Goal: Navigation & Orientation: Find specific page/section

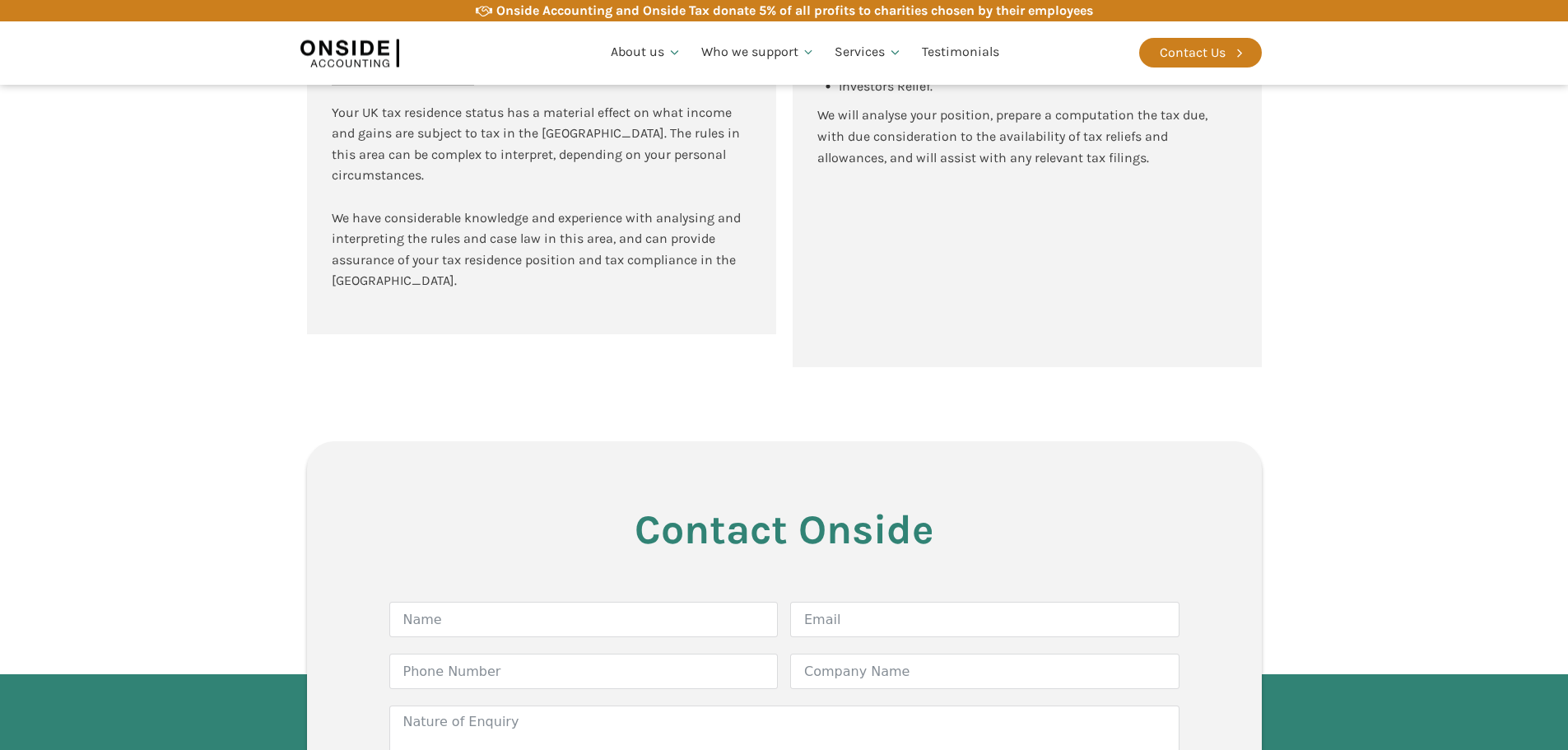
scroll to position [4212, 0]
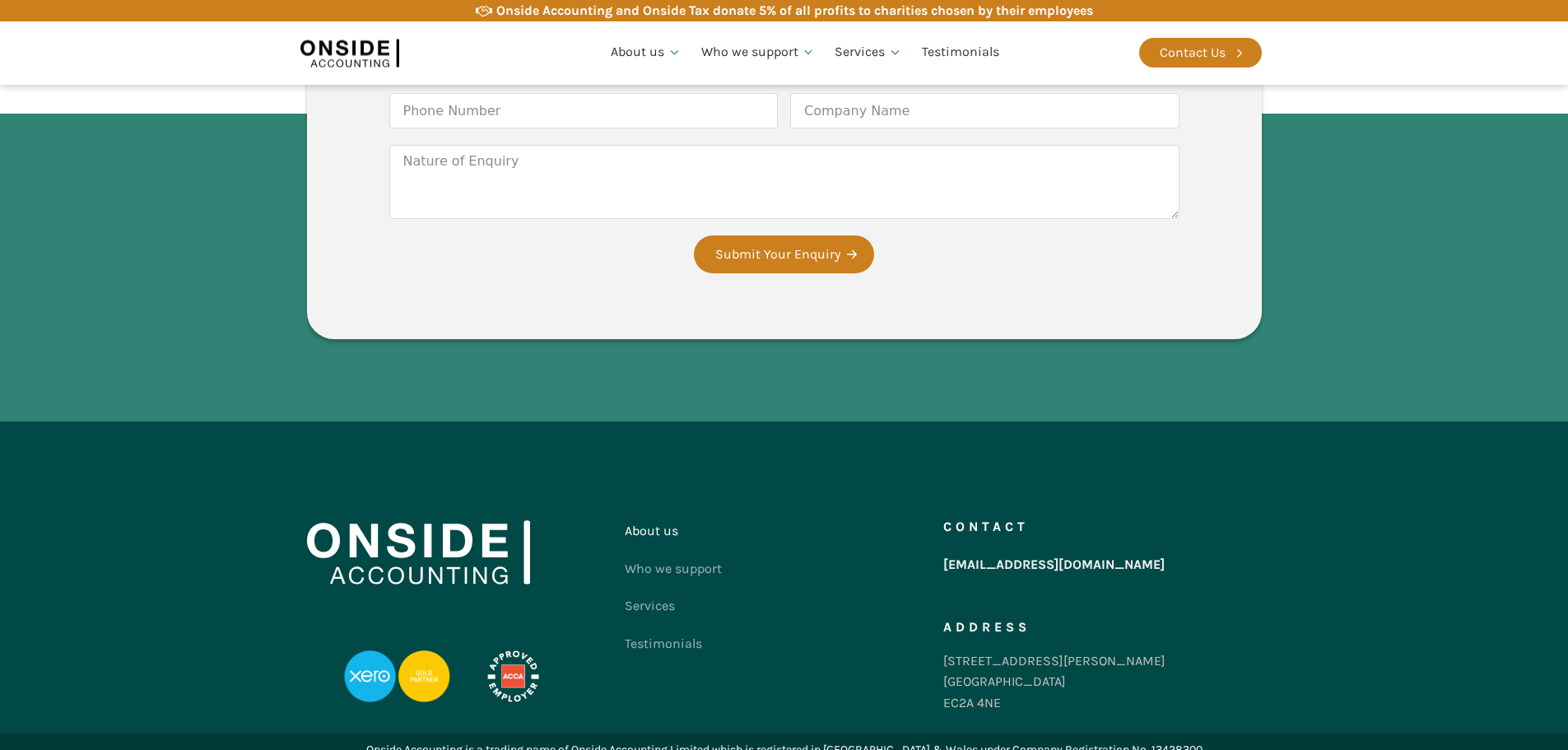
click at [646, 513] on link "About us" at bounding box center [673, 530] width 97 height 38
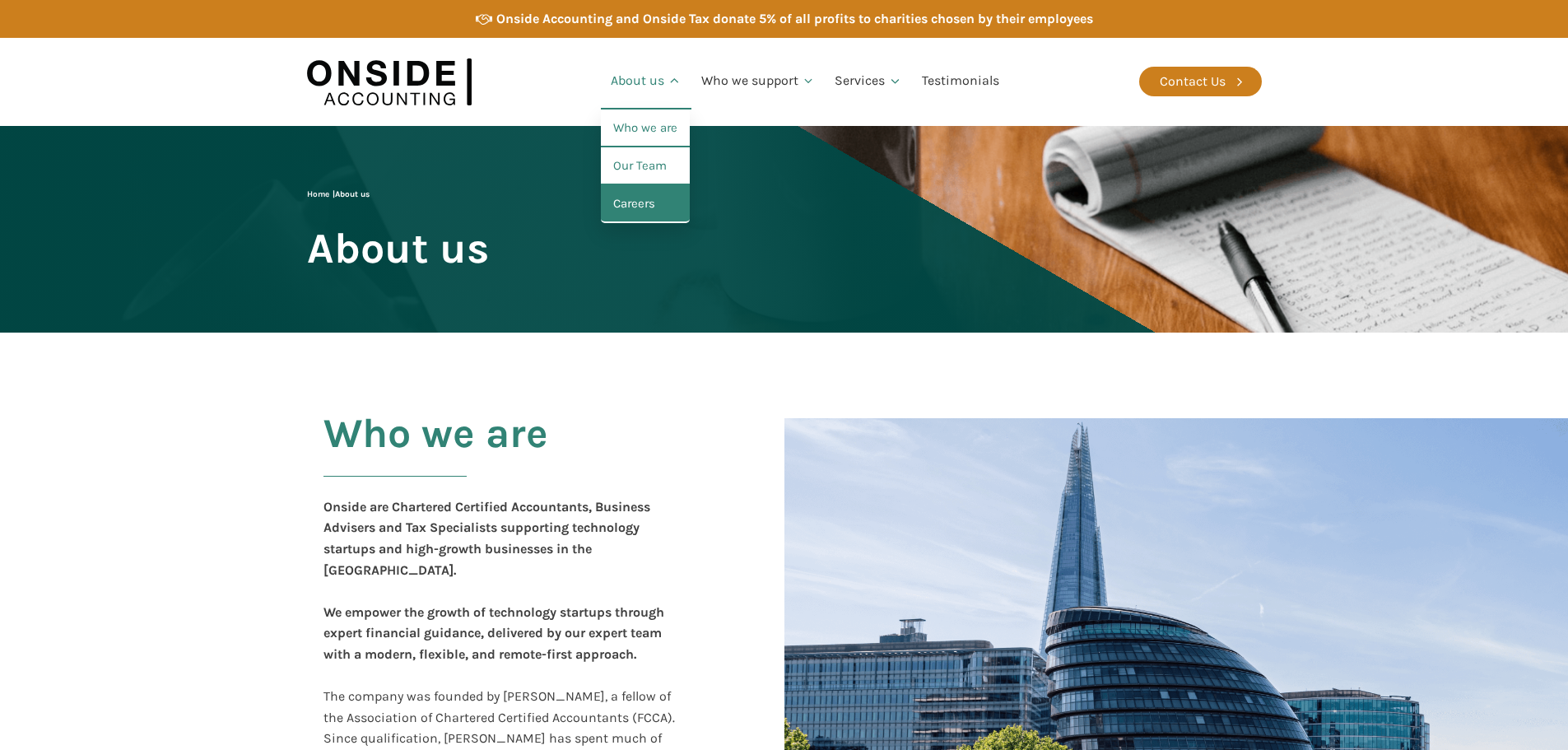
click at [644, 206] on link "Careers" at bounding box center [646, 204] width 89 height 38
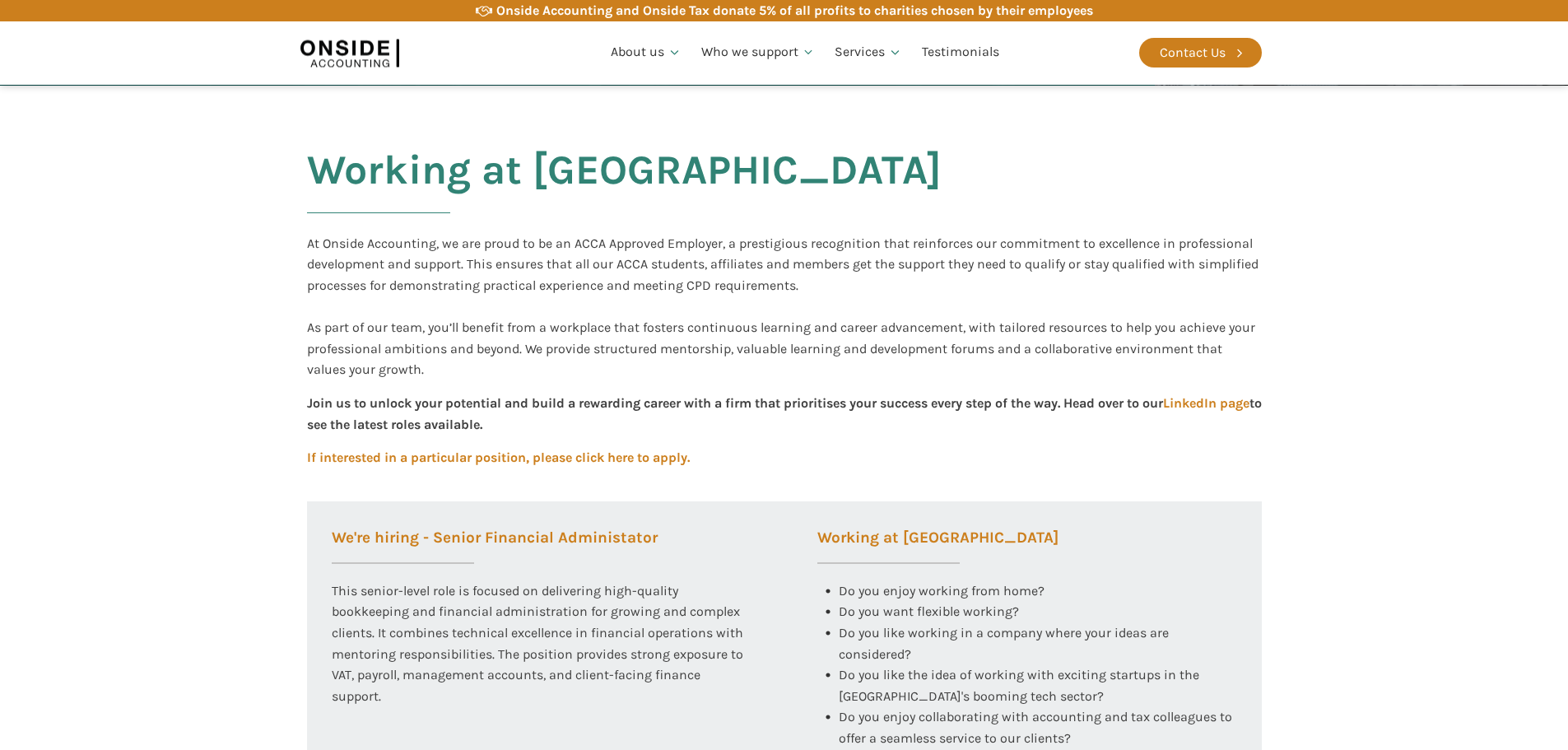
scroll to position [494, 0]
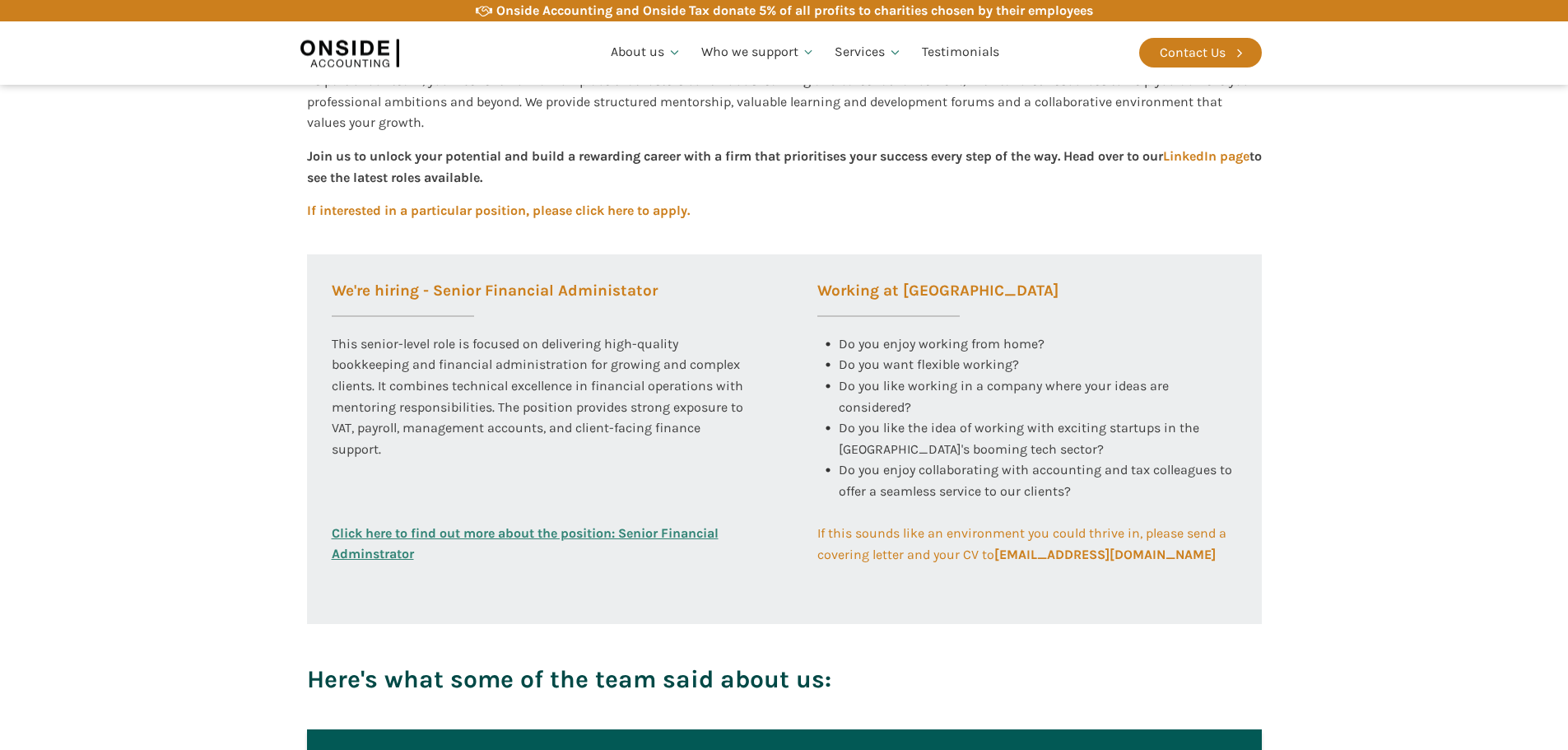
click at [558, 359] on div "This senior-level role is focused on delivering high-quality bookkeeping and fi…" at bounding box center [542, 427] width 419 height 189
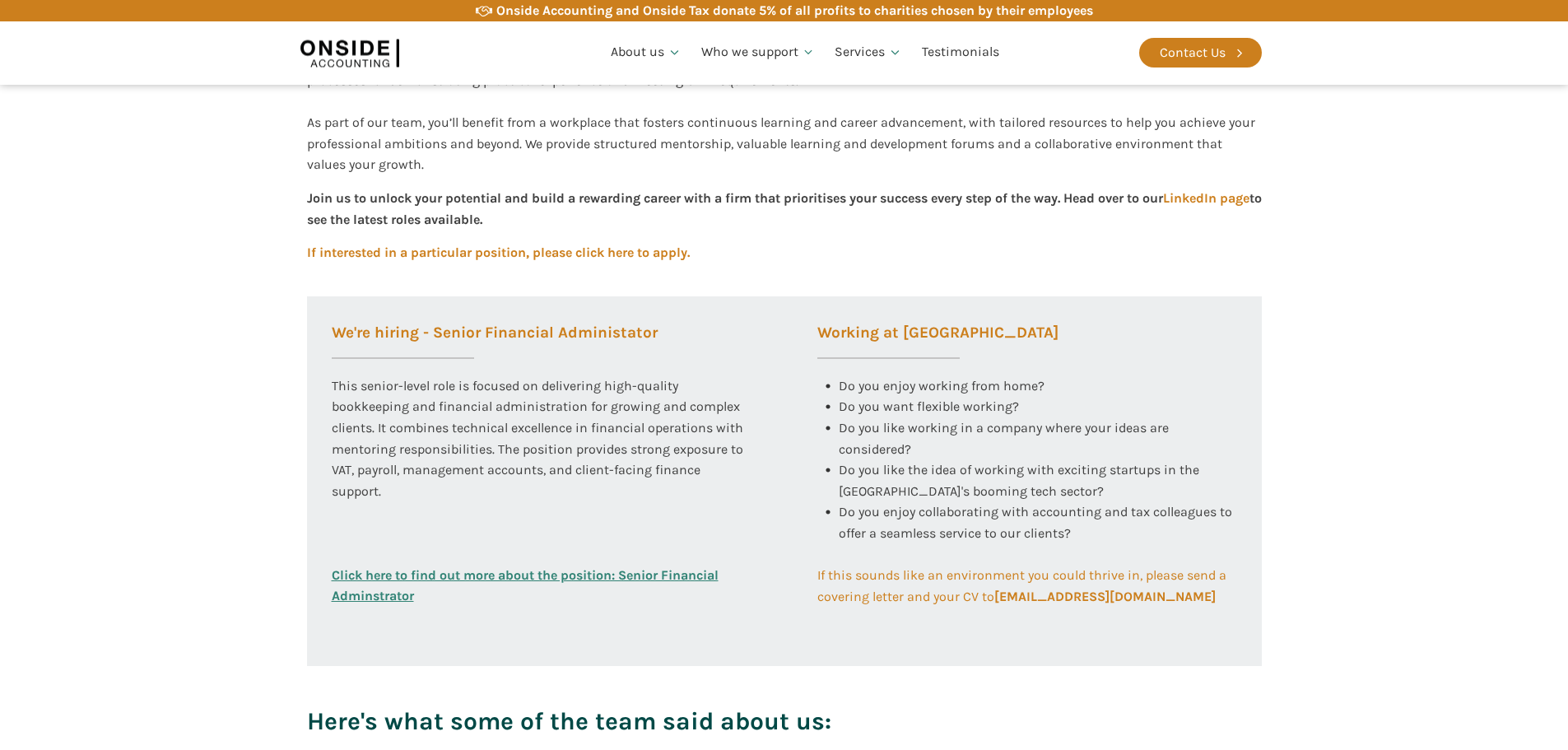
scroll to position [0, 0]
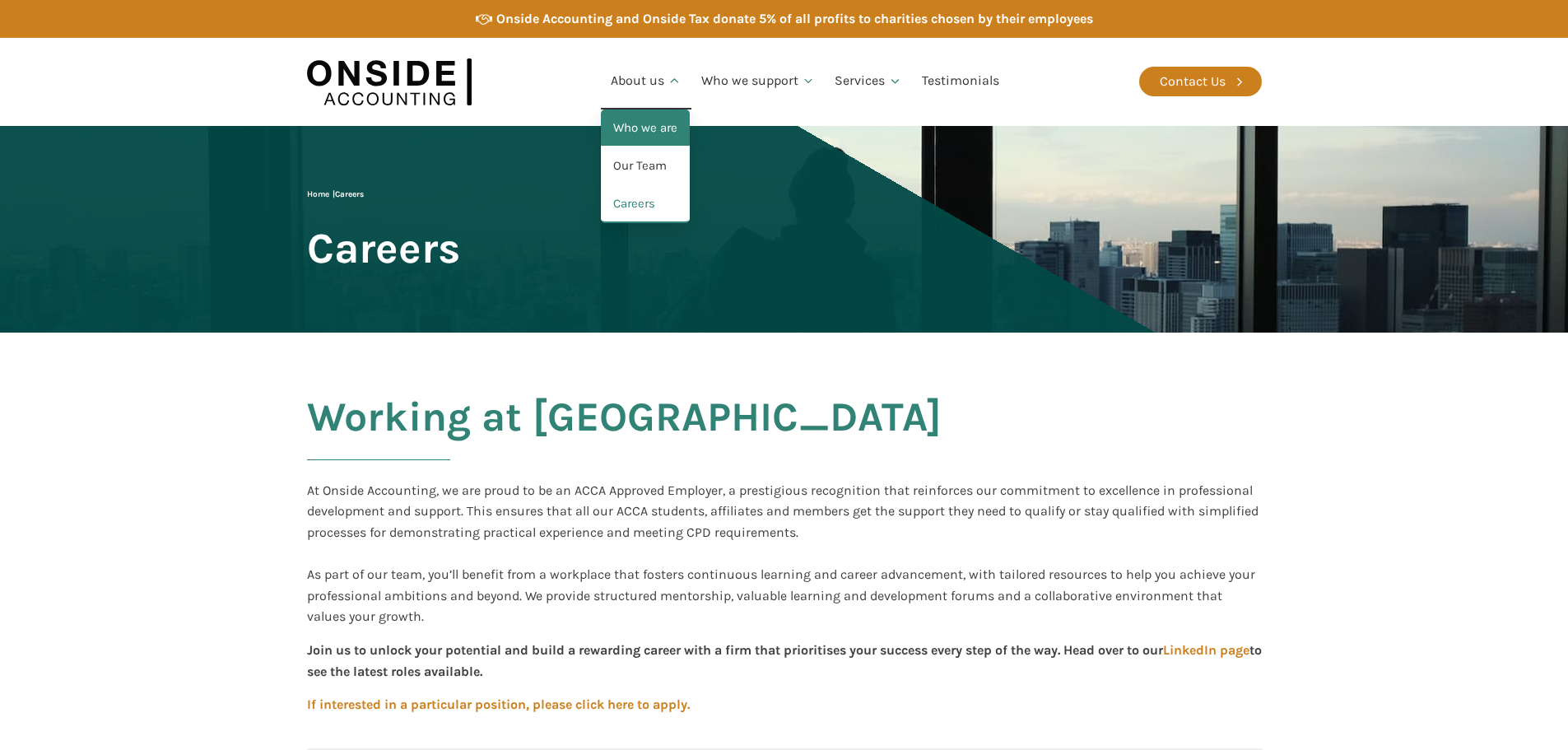
click at [647, 128] on link "Who we are" at bounding box center [646, 128] width 89 height 38
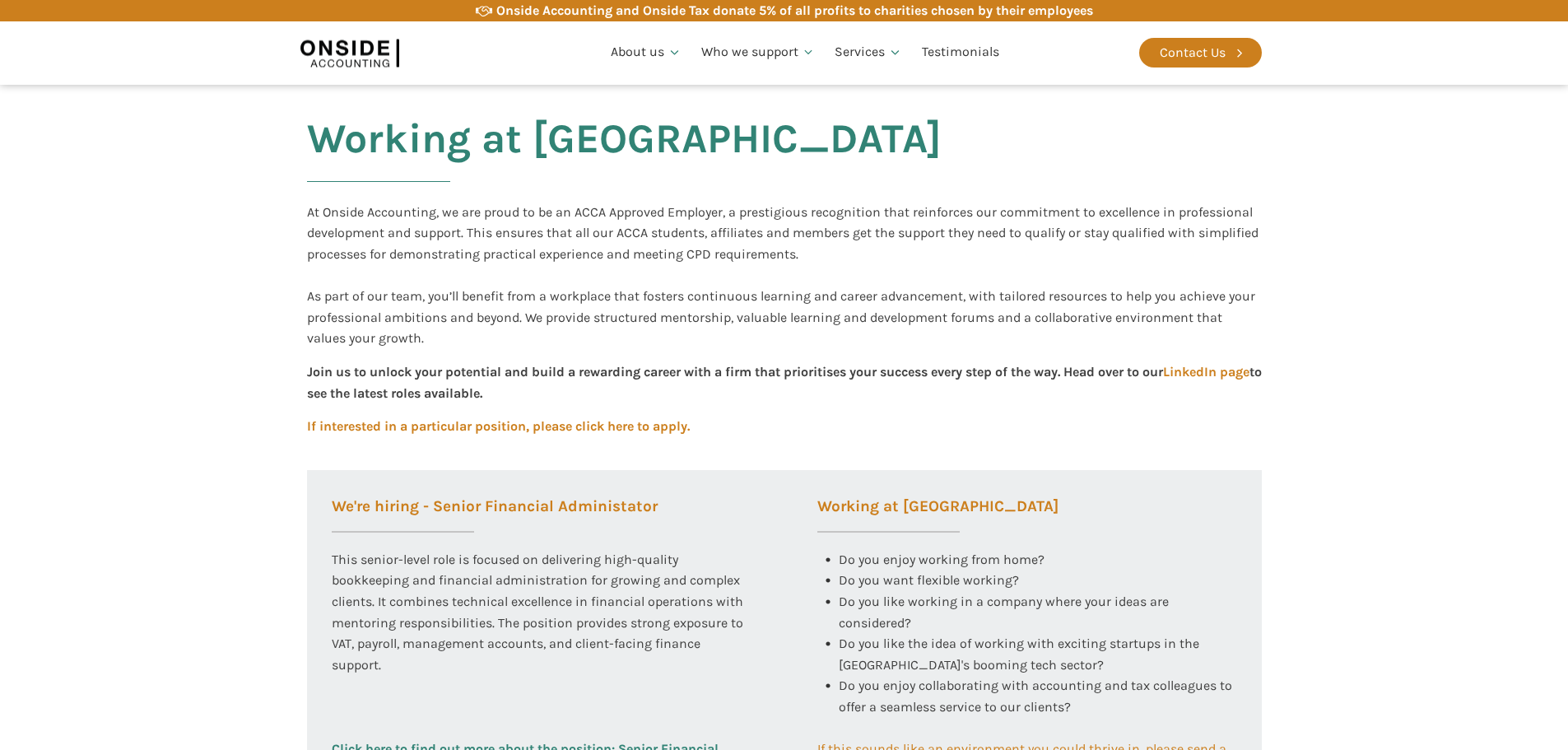
scroll to position [329, 0]
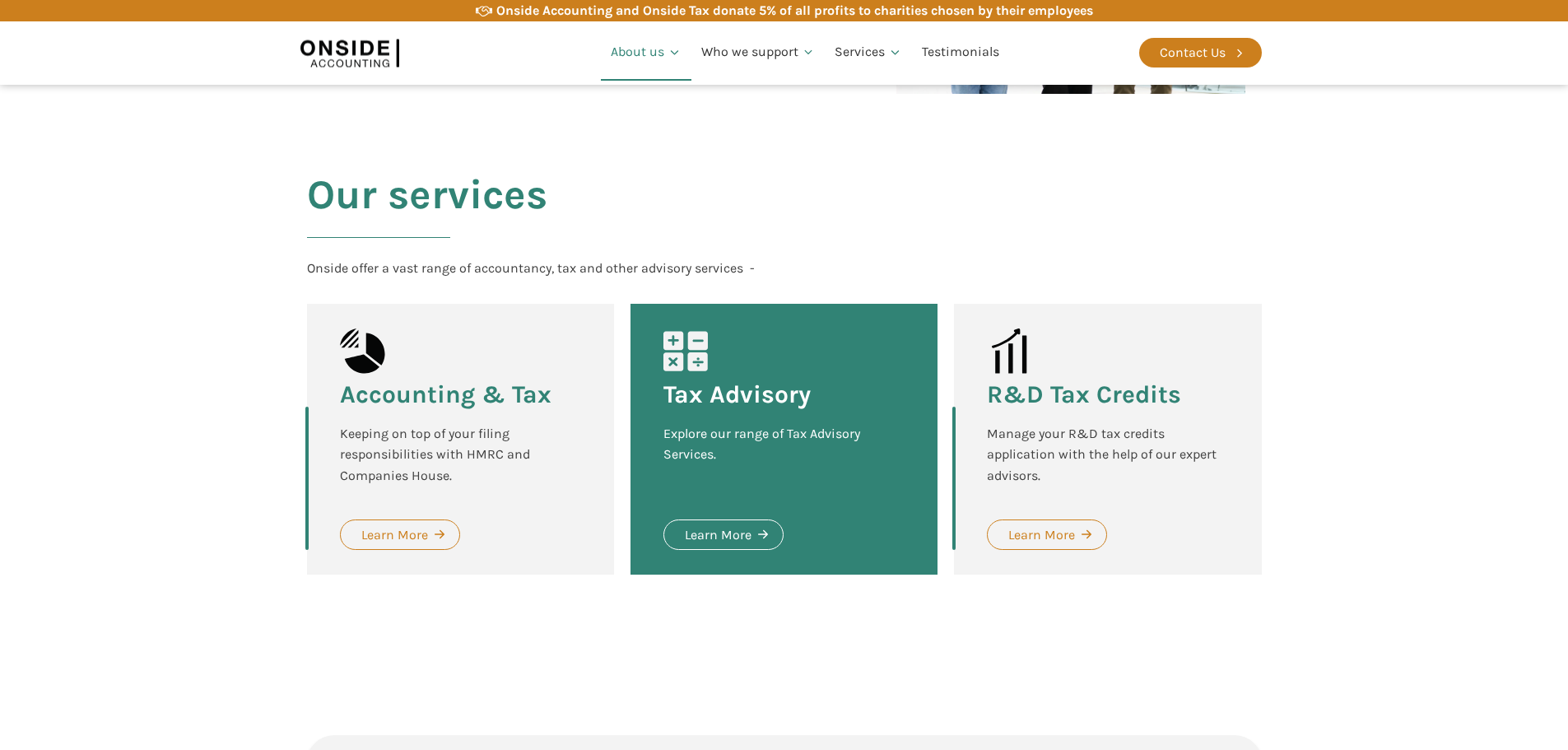
scroll to position [2019, 0]
